Goal: Task Accomplishment & Management: Complete application form

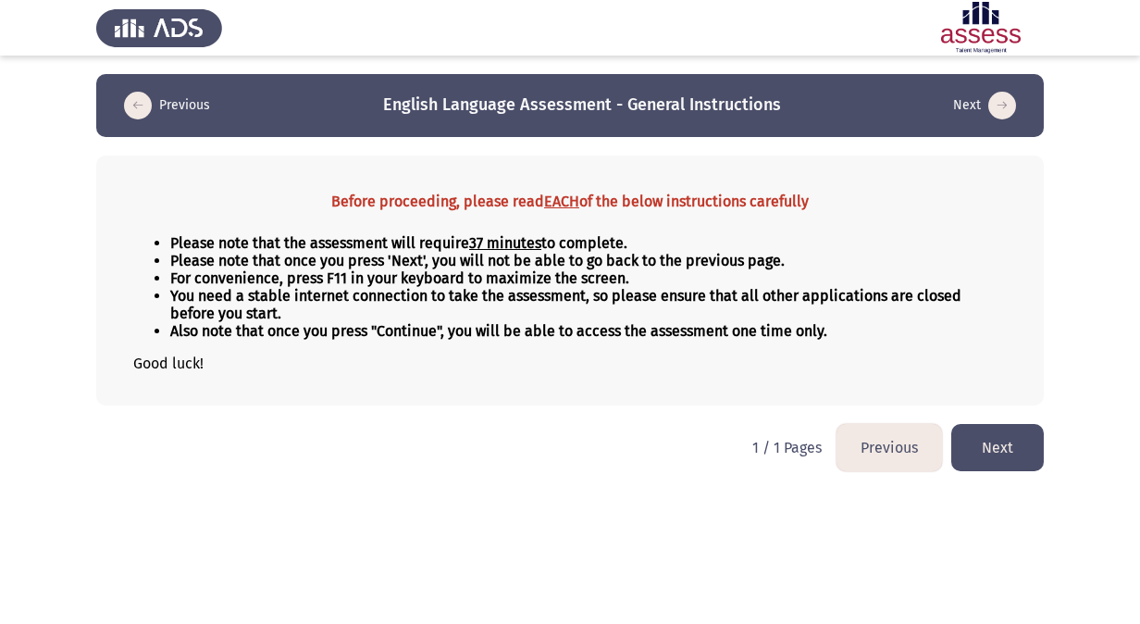
click at [983, 454] on button "Next" at bounding box center [997, 447] width 93 height 47
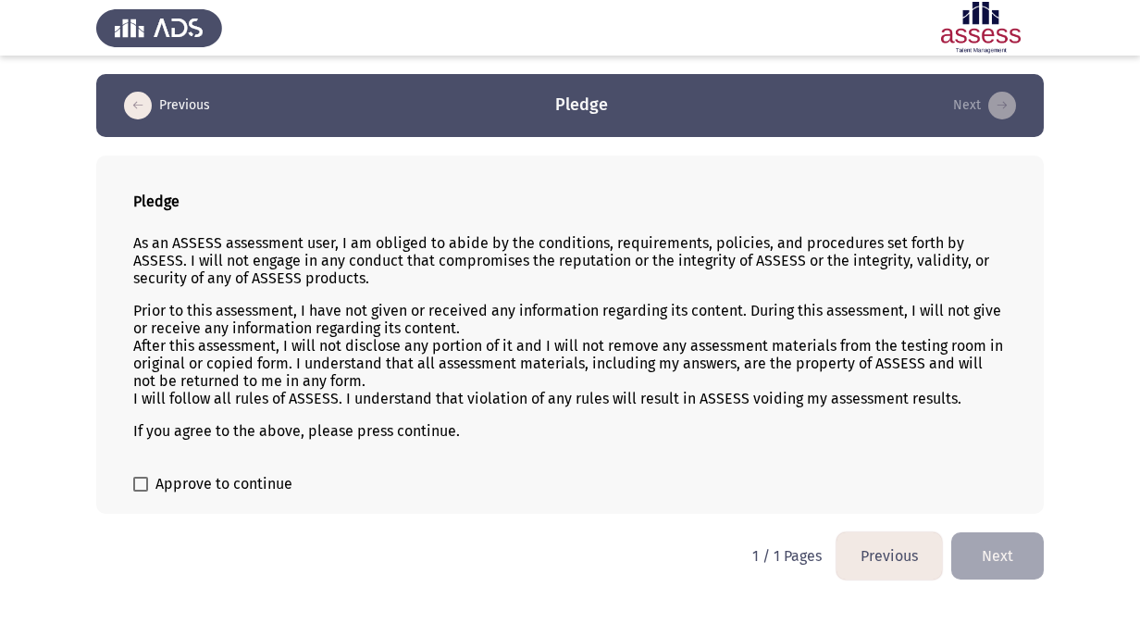
drag, startPoint x: 1136, startPoint y: 0, endPoint x: 532, endPoint y: 477, distance: 768.9
click at [538, 474] on form "Approve to continue" at bounding box center [570, 484] width 874 height 22
click at [236, 473] on span "Approve to continue" at bounding box center [223, 484] width 137 height 22
click at [141, 491] on input "Approve to continue" at bounding box center [140, 491] width 1 height 1
checkbox input "true"
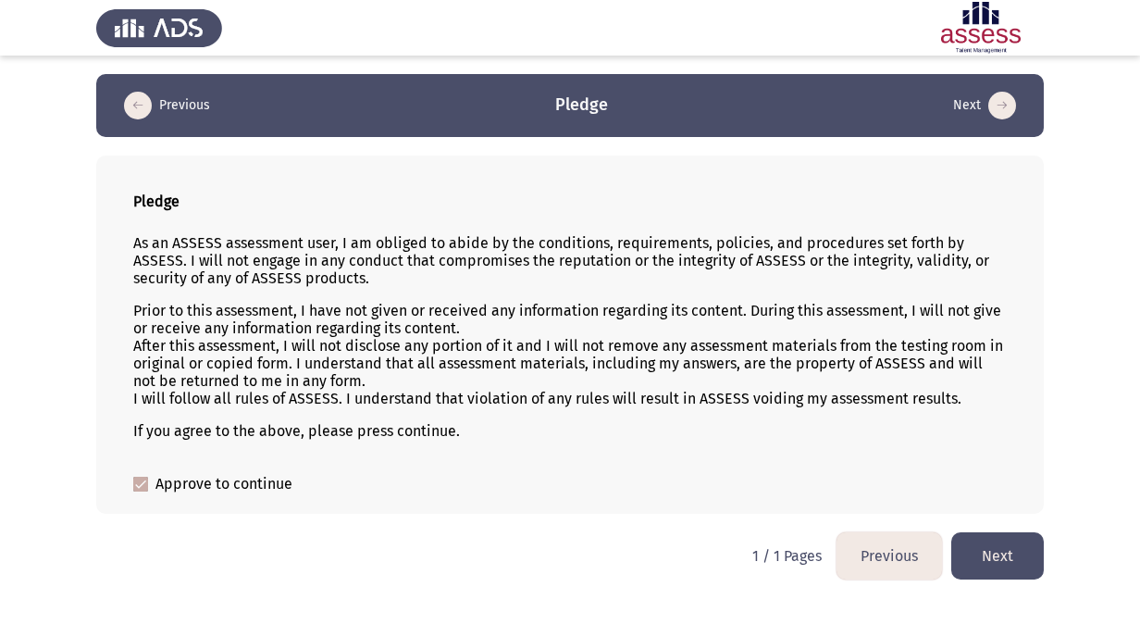
click at [996, 544] on button "Next" at bounding box center [997, 555] width 93 height 47
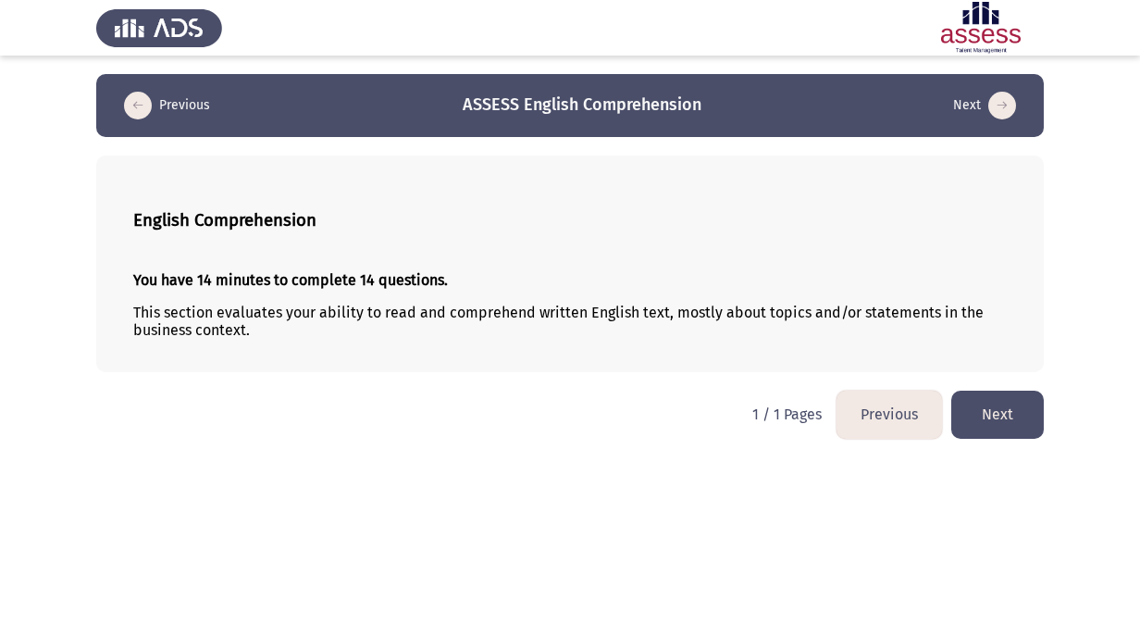
drag, startPoint x: 1062, startPoint y: 9, endPoint x: 582, endPoint y: 417, distance: 629.6
click at [579, 418] on html "Previous ASSESS English Comprehension Next English Comprehension You have 14 mi…" at bounding box center [570, 228] width 1140 height 457
drag, startPoint x: 468, startPoint y: 400, endPoint x: 452, endPoint y: 431, distance: 35.6
click at [468, 399] on html "Previous ASSESS English Comprehension Next English Comprehension You have 14 mi…" at bounding box center [570, 228] width 1140 height 457
click at [984, 408] on button "Next" at bounding box center [997, 414] width 93 height 47
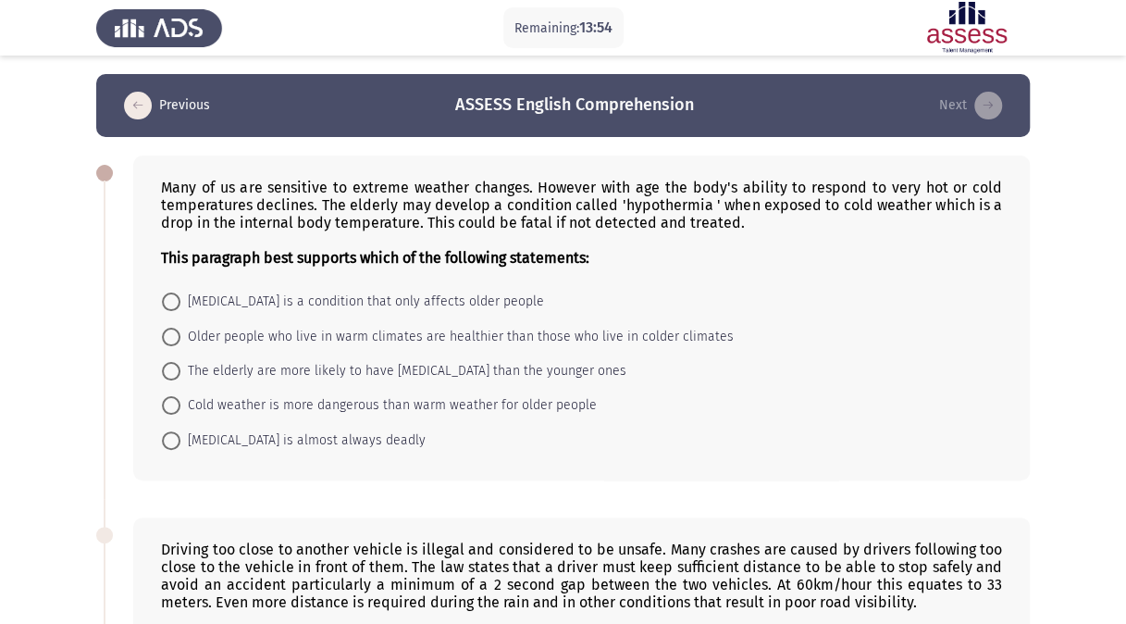
drag, startPoint x: 159, startPoint y: 196, endPoint x: 362, endPoint y: 391, distance: 281.4
click at [362, 391] on div "Many of us are sensitive to extreme weather changes. However with age the body'…" at bounding box center [581, 317] width 897 height 325
click at [175, 368] on span at bounding box center [171, 371] width 19 height 19
click at [175, 368] on input "The elderly are more likely to have [MEDICAL_DATA] than the younger ones" at bounding box center [171, 371] width 19 height 19
radio input "true"
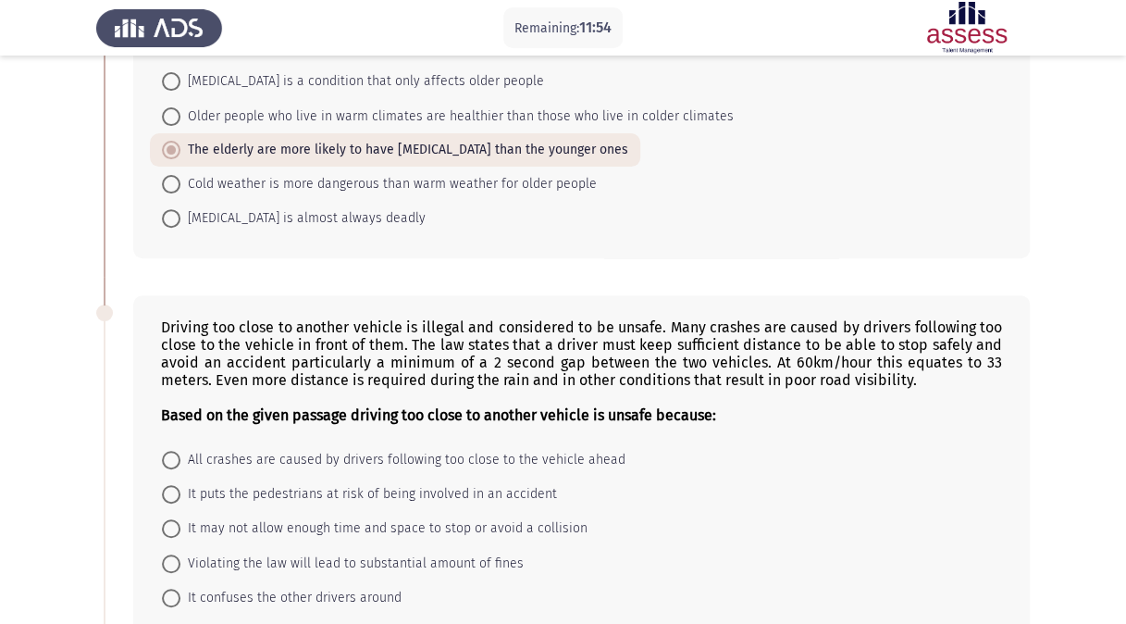
scroll to position [370, 0]
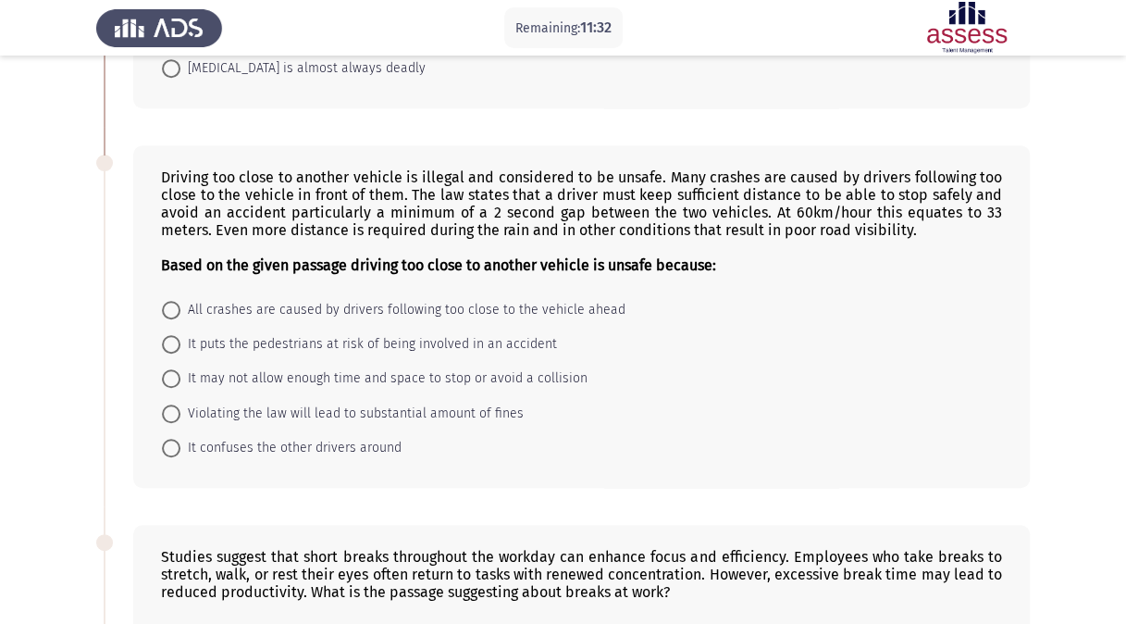
click at [759, 416] on form "All crashes are caused by drivers following too close to the vehicle ahead It p…" at bounding box center [581, 378] width 841 height 173
